Goal: Transaction & Acquisition: Purchase product/service

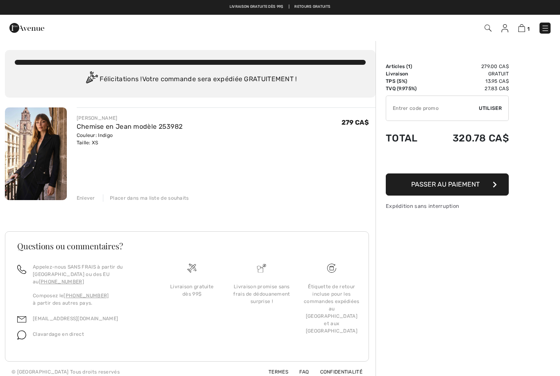
click at [39, 152] on img at bounding box center [36, 153] width 62 height 93
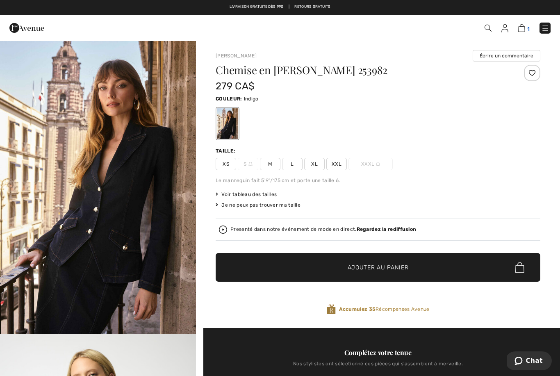
click at [523, 25] on img at bounding box center [522, 28] width 7 height 8
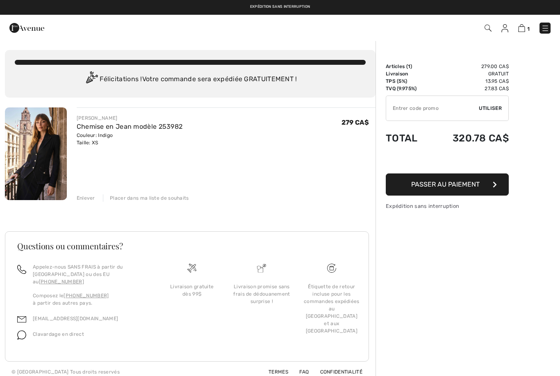
click at [456, 187] on span "Passer au paiement" at bounding box center [445, 184] width 69 height 8
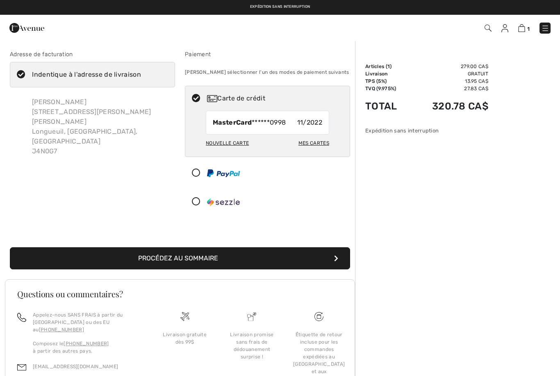
click at [225, 143] on div "Nouvelle carte" at bounding box center [227, 143] width 43 height 14
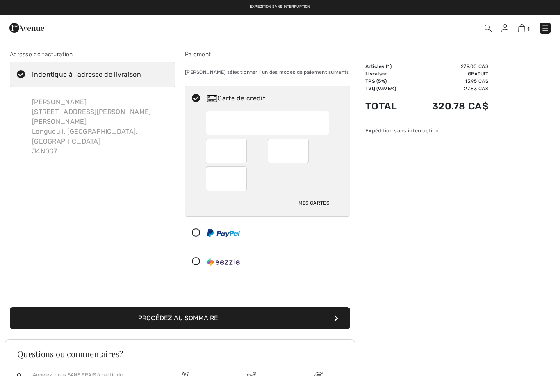
click at [242, 153] on div at bounding box center [226, 151] width 41 height 25
click at [307, 155] on div at bounding box center [288, 151] width 41 height 25
radio input "true"
click at [215, 323] on button "Procédez au sommaire" at bounding box center [180, 318] width 340 height 22
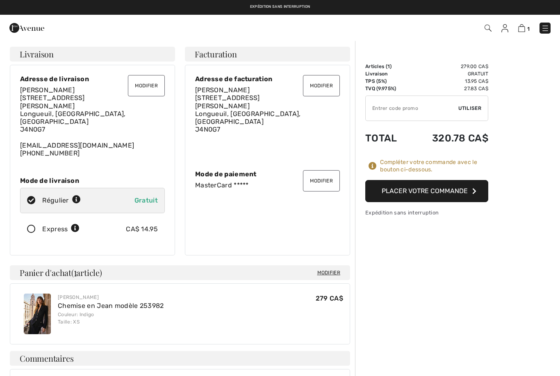
click at [424, 192] on button "Placer votre commande" at bounding box center [427, 191] width 123 height 22
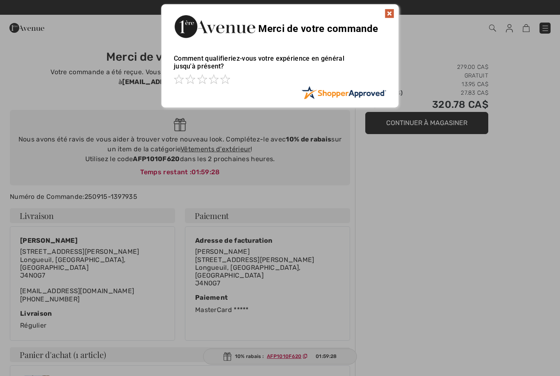
click at [393, 11] on img at bounding box center [390, 14] width 10 height 10
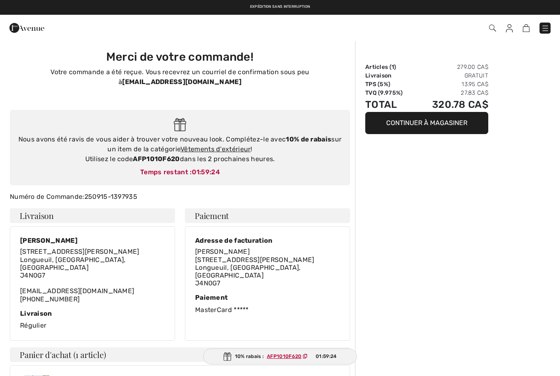
click at [510, 32] on img at bounding box center [509, 28] width 7 height 8
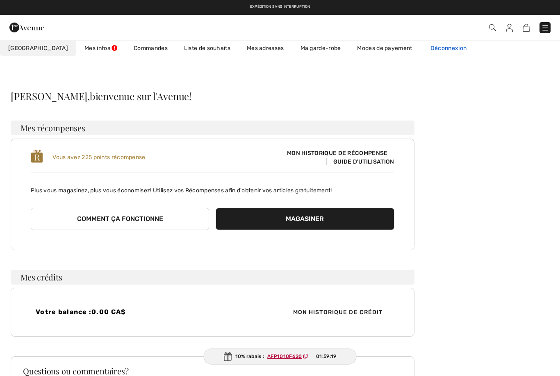
click at [430, 49] on link "Déconnexion" at bounding box center [453, 48] width 61 height 15
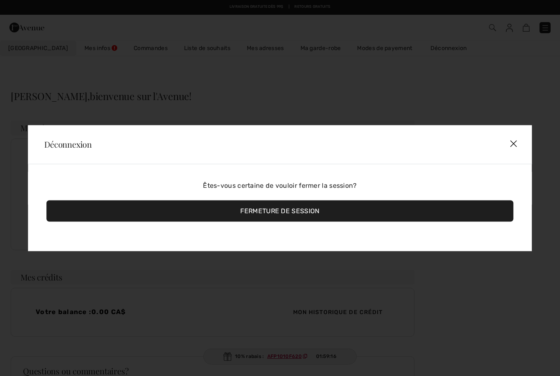
click at [301, 214] on div "Fermeture de session" at bounding box center [279, 210] width 467 height 21
